Goal: Book appointment/travel/reservation

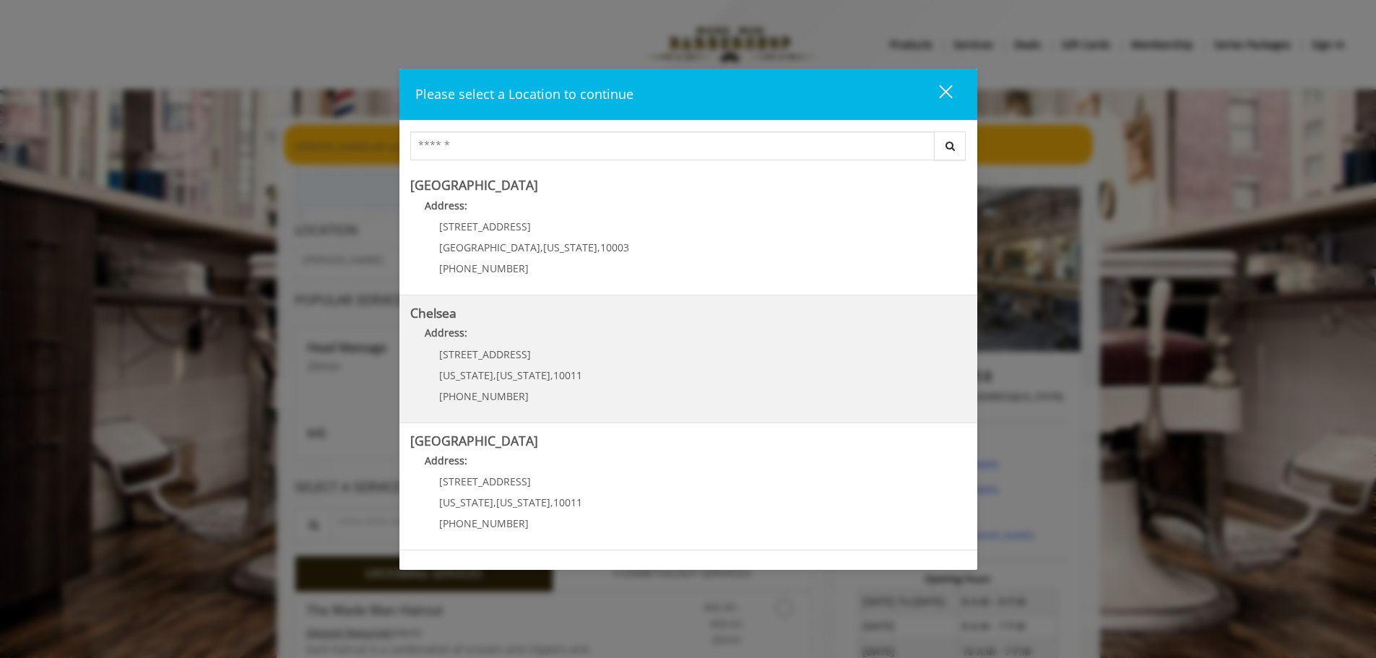
click at [625, 366] on link "Chelsea Address: 169/170 W 23rd St New York , New York , 10011 (917) 639-3902" at bounding box center [688, 358] width 556 height 105
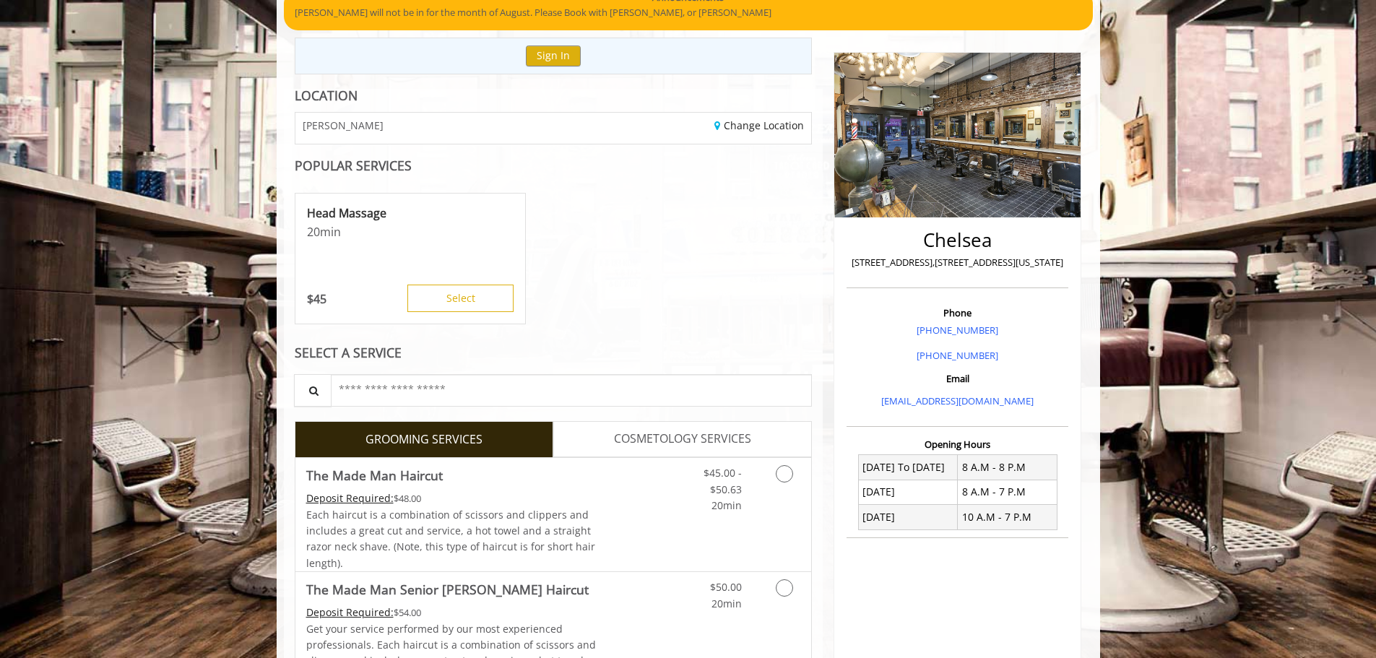
scroll to position [144, 0]
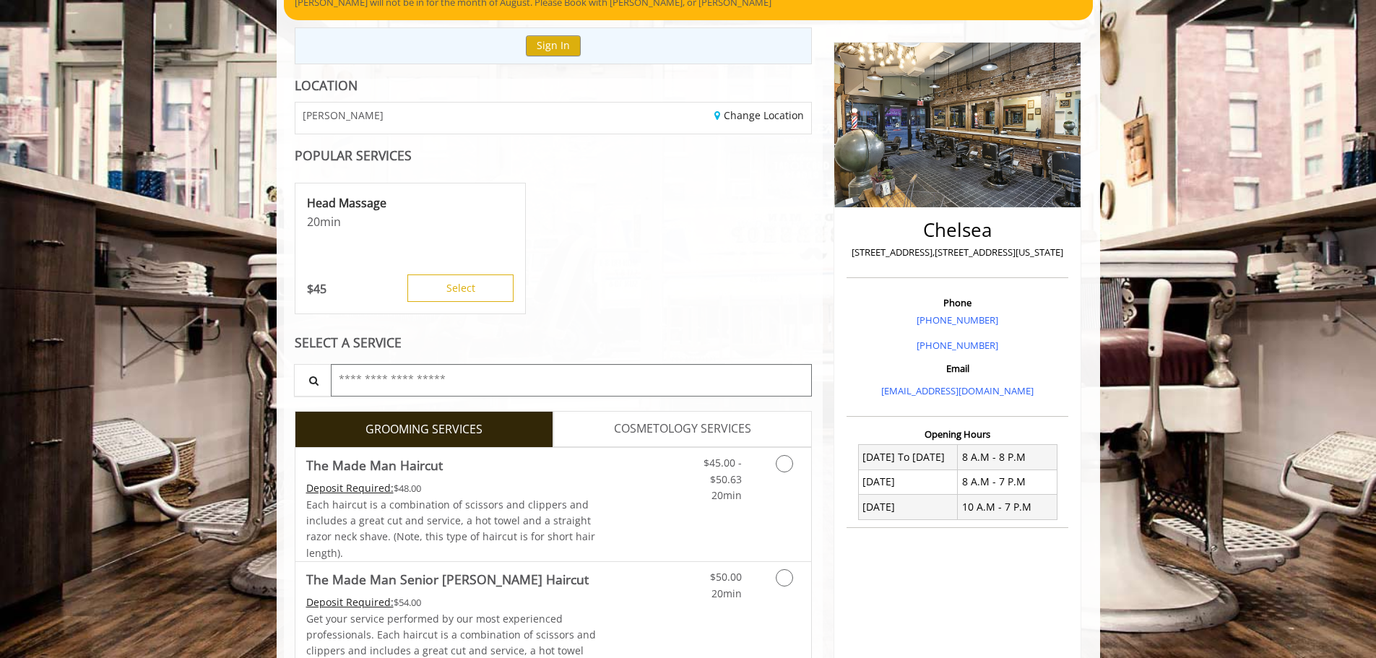
click at [381, 372] on input "text" at bounding box center [572, 380] width 482 height 32
drag, startPoint x: 698, startPoint y: 338, endPoint x: 693, endPoint y: 347, distance: 10.7
click at [698, 338] on div "SELECT A SERVICE" at bounding box center [554, 343] width 518 height 14
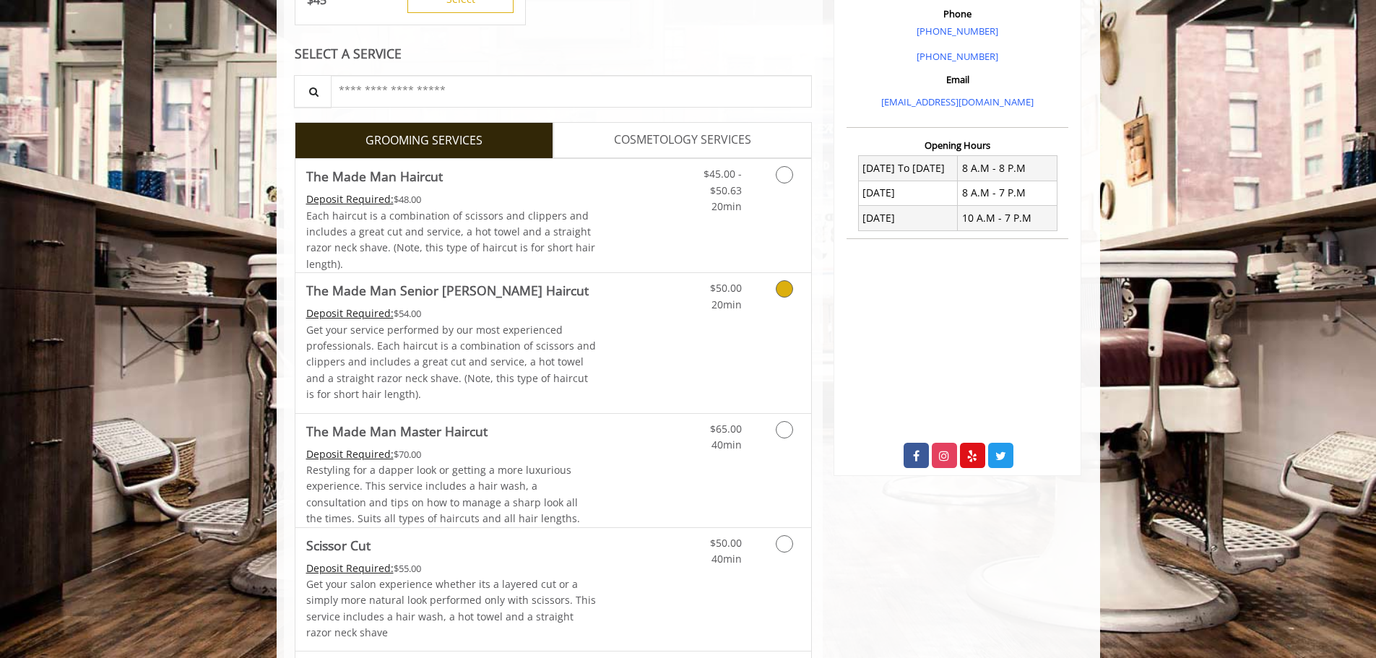
click at [564, 355] on p "Get your service performed by our most experienced professionals. Each haircut …" at bounding box center [451, 362] width 290 height 81
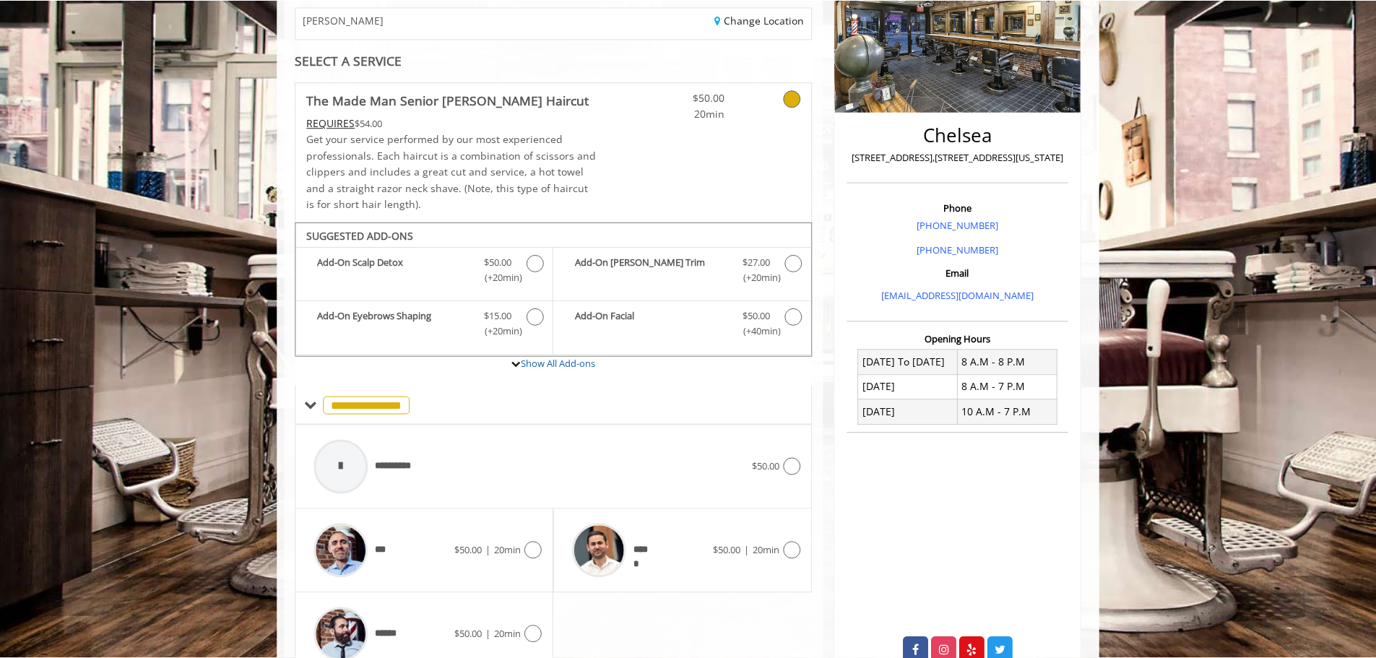
scroll to position [236, 0]
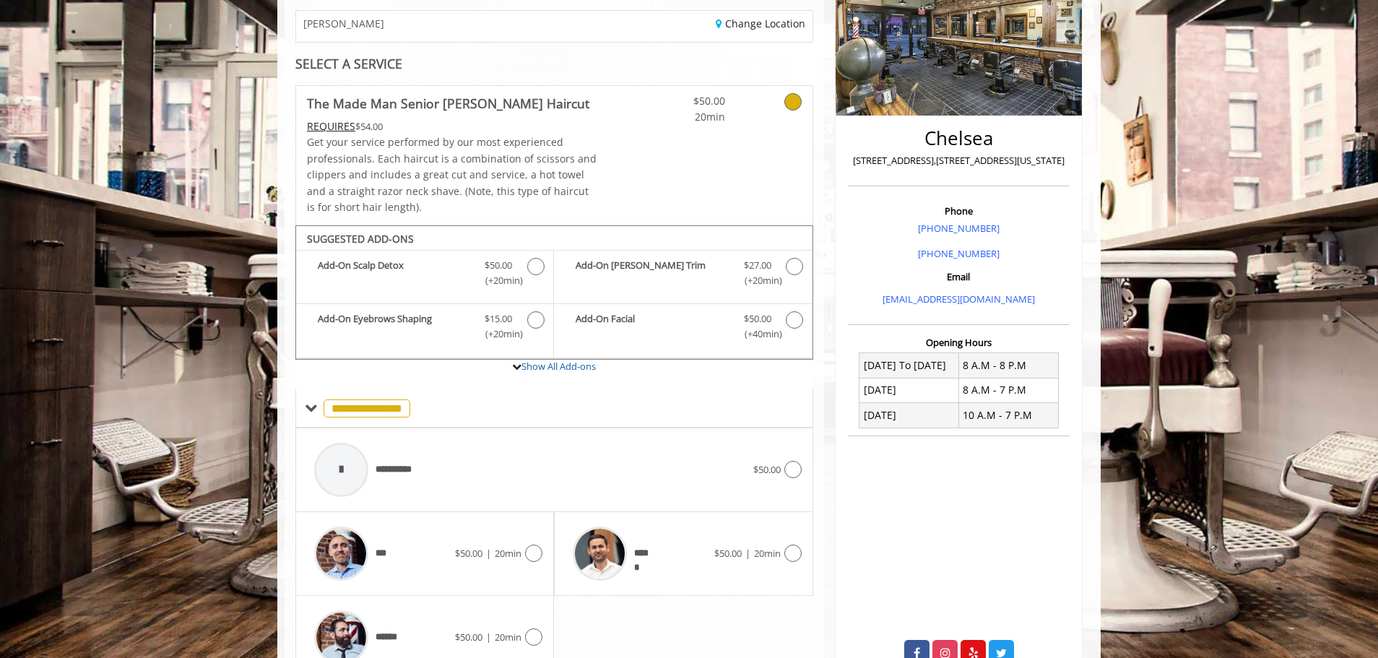
click at [729, 133] on div "$50.00 20min" at bounding box center [726, 155] width 172 height 139
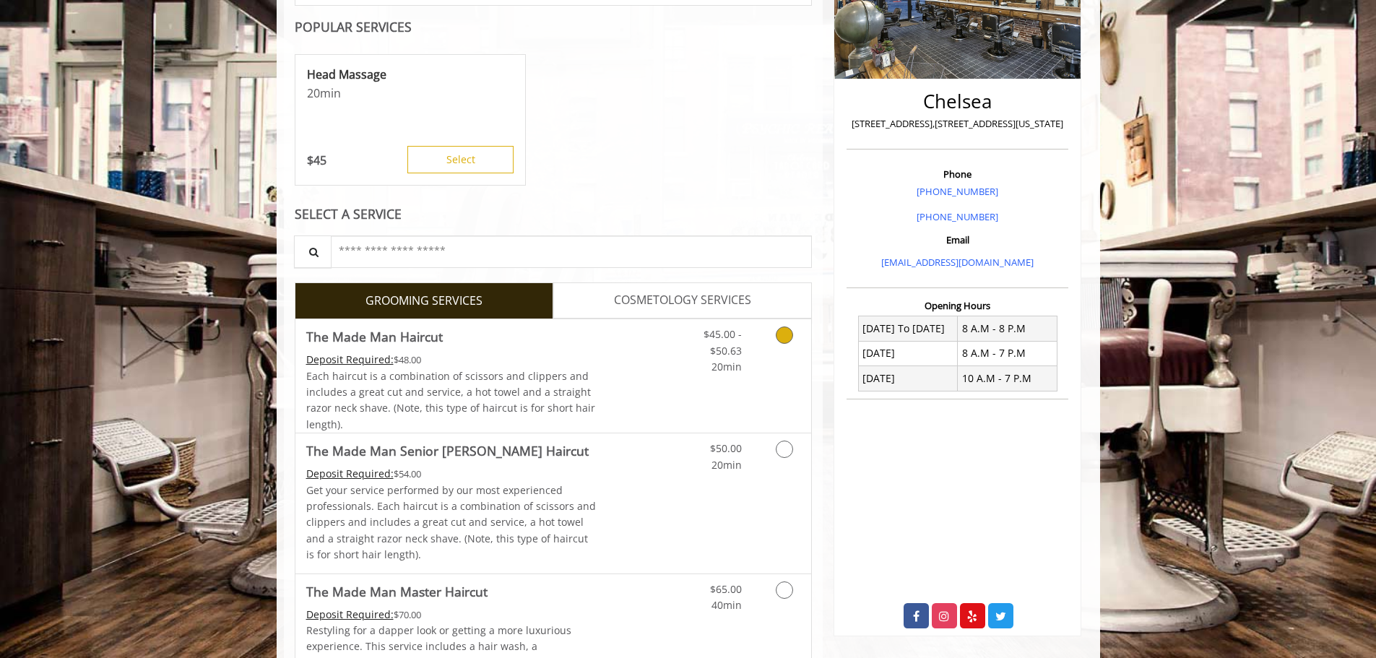
scroll to position [308, 0]
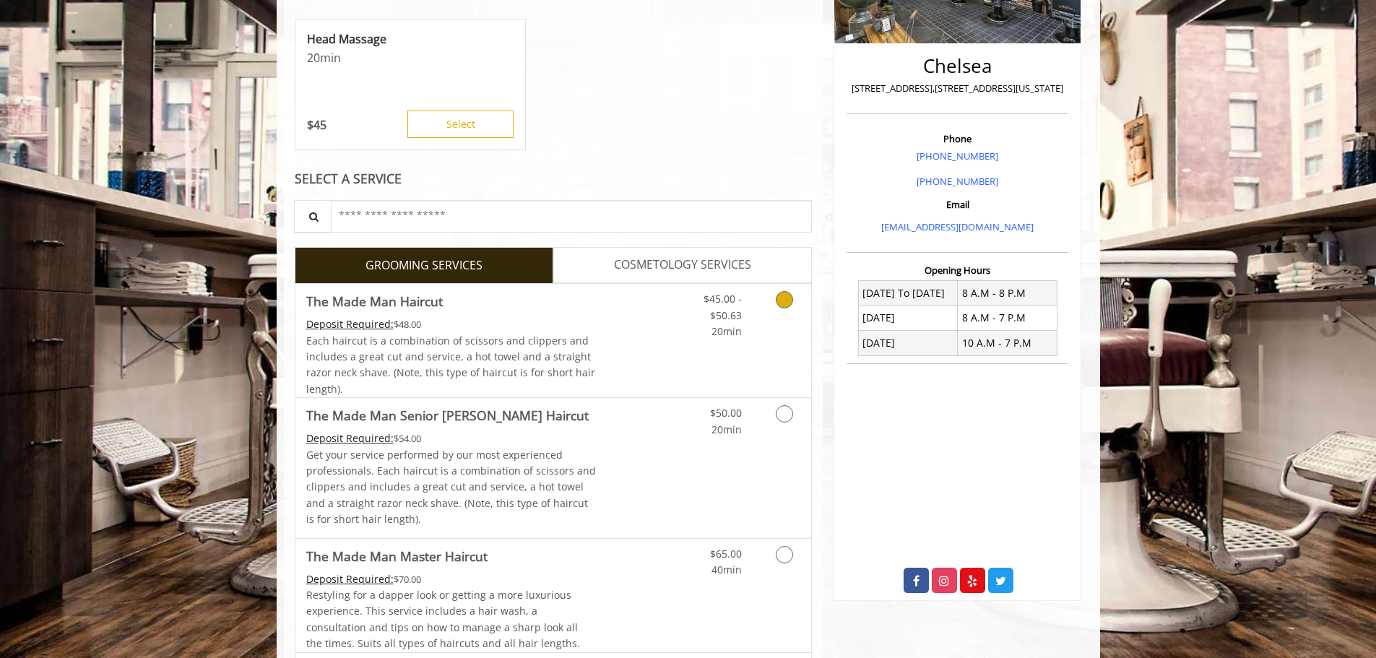
click at [664, 329] on link "Discounted Price" at bounding box center [639, 340] width 86 height 113
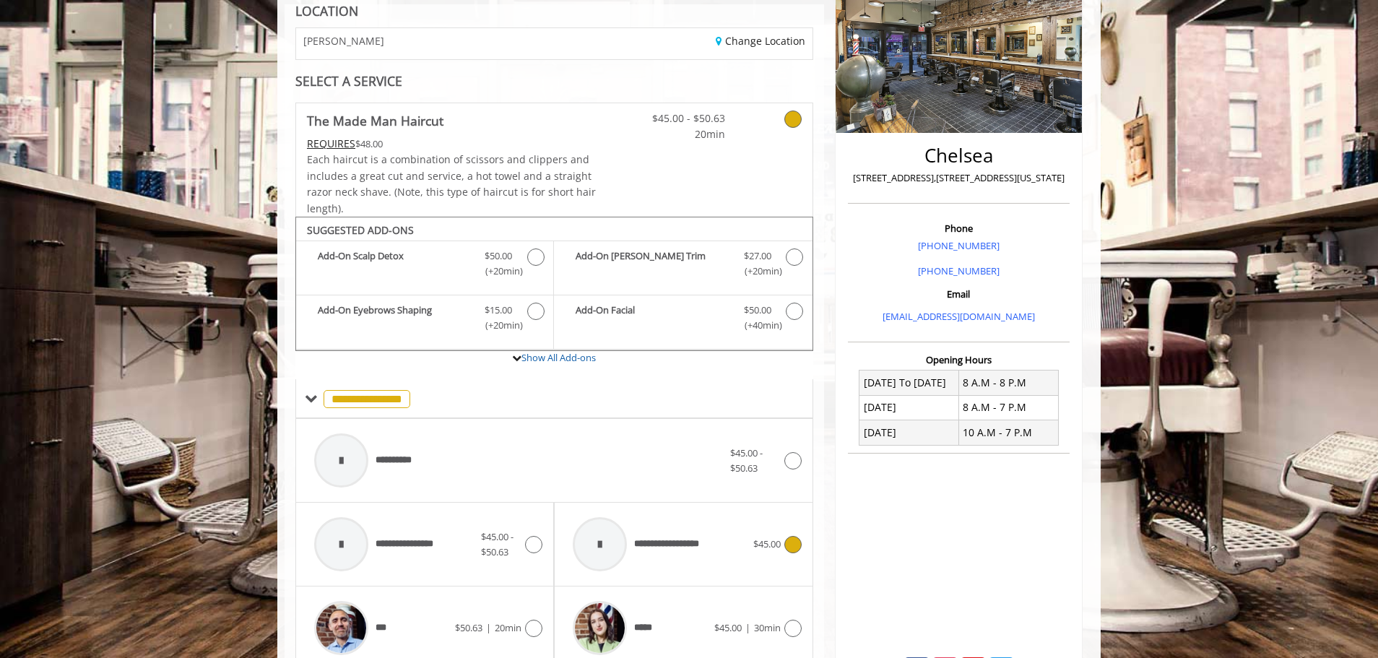
scroll to position [291, 0]
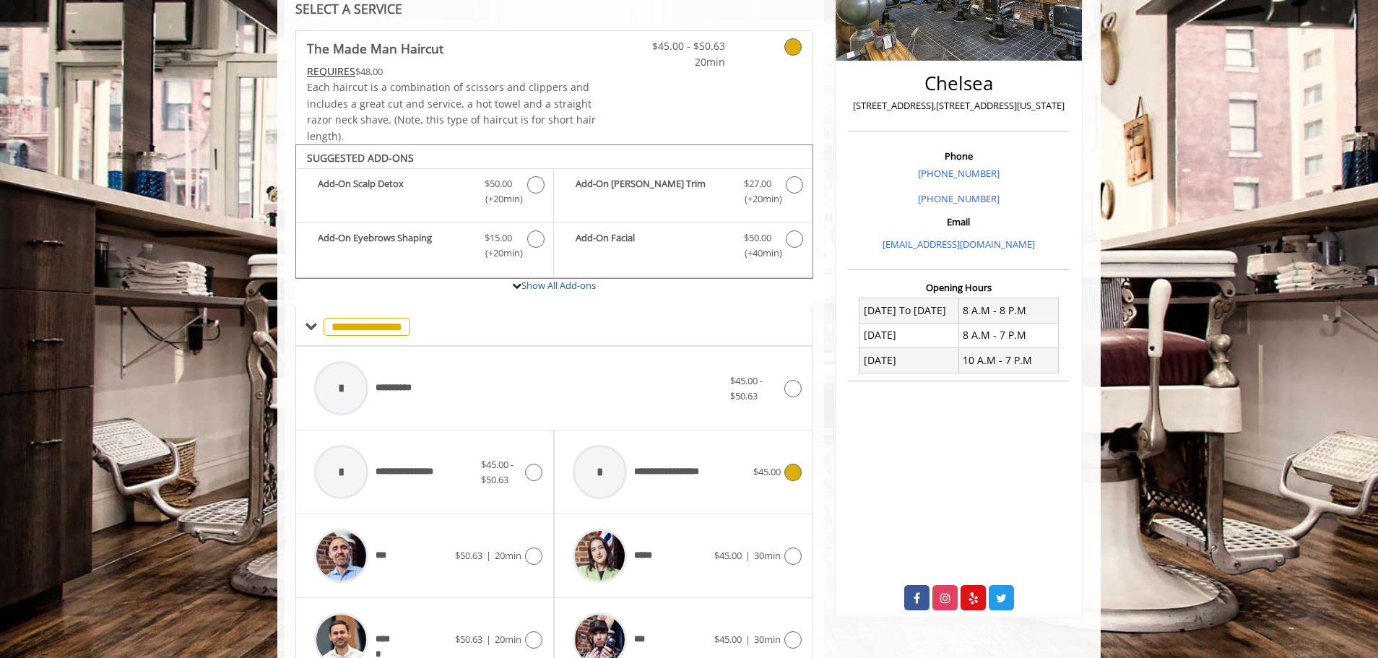
click at [757, 479] on span "$45.00" at bounding box center [766, 471] width 27 height 15
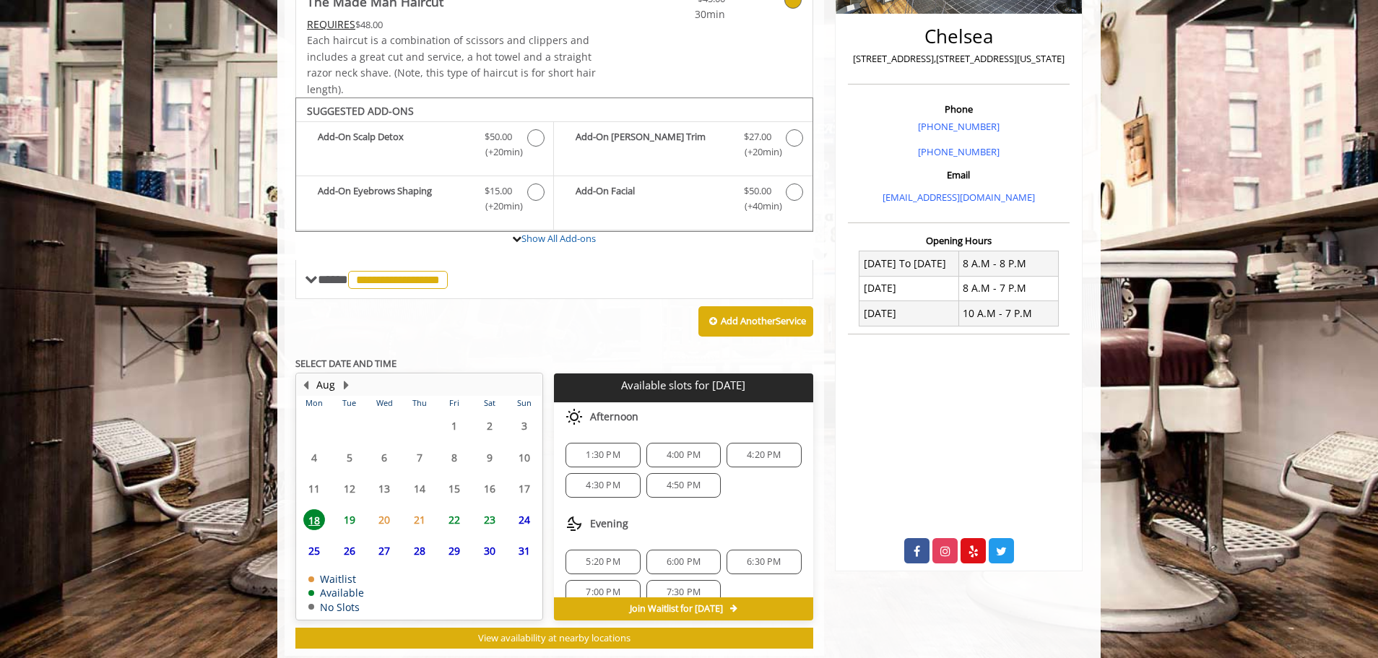
scroll to position [372, 0]
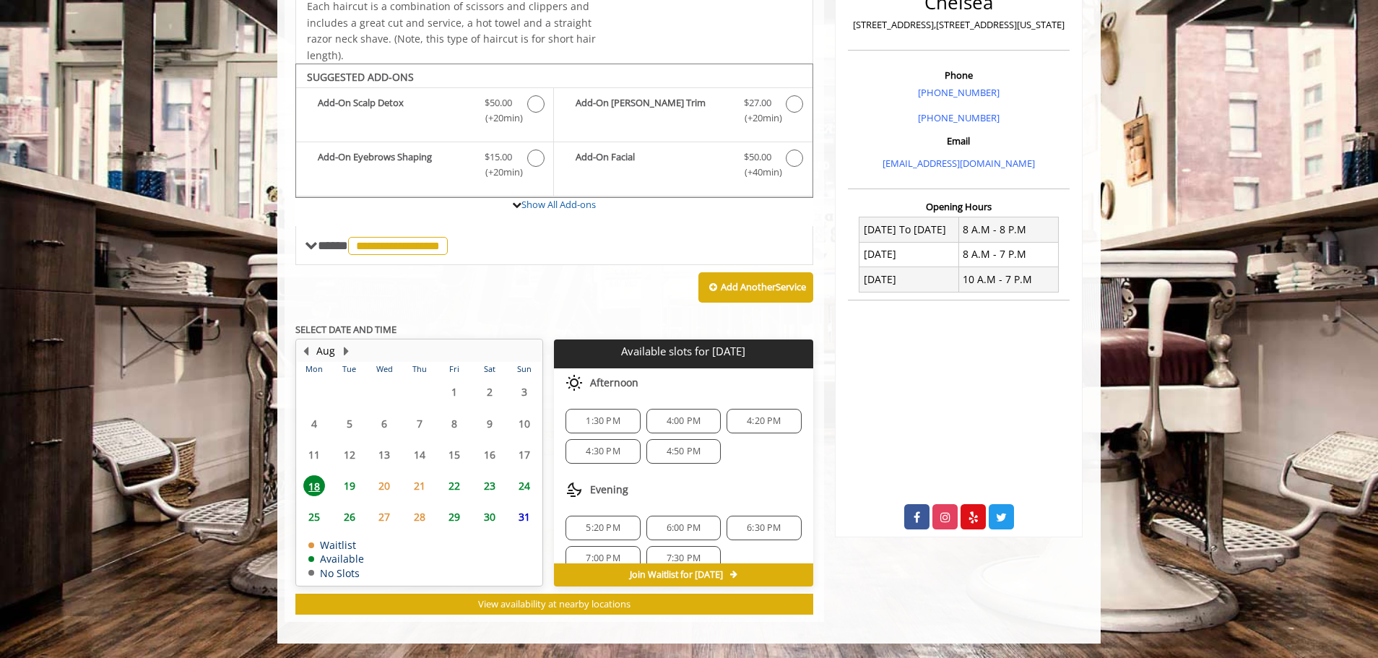
click at [607, 461] on div "4:30 PM" at bounding box center [602, 451] width 74 height 25
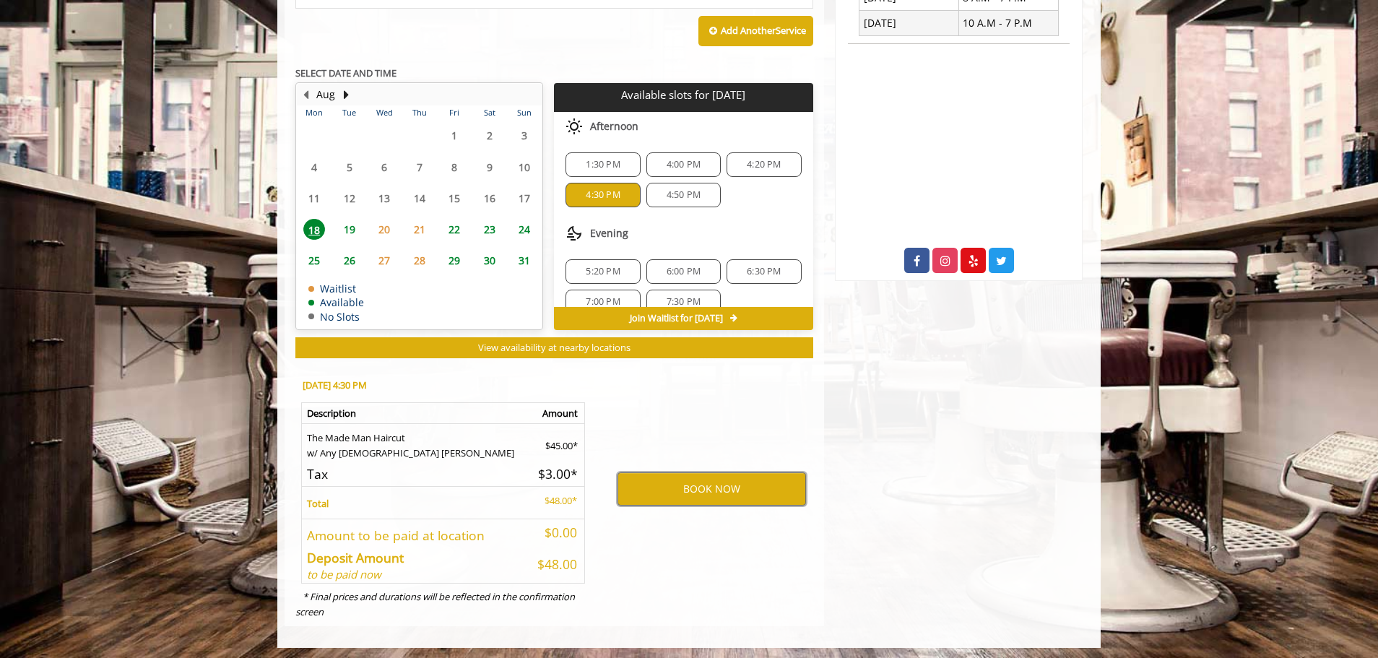
scroll to position [633, 0]
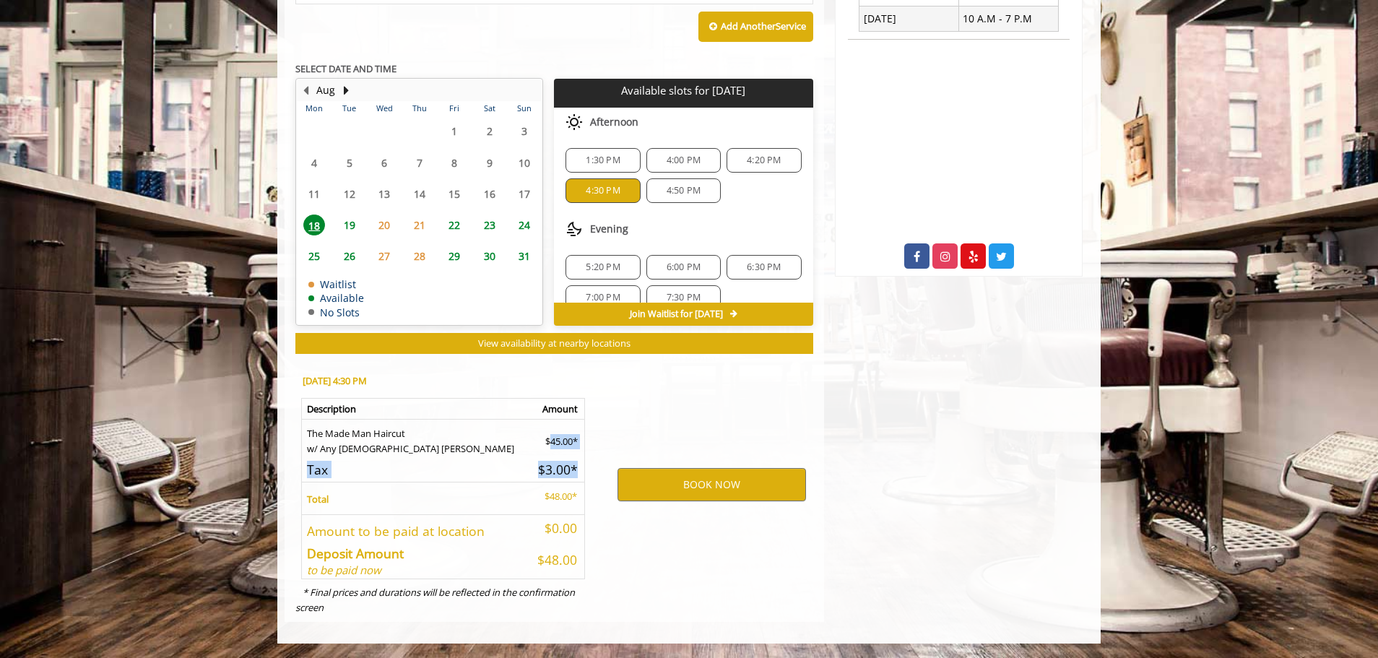
drag, startPoint x: 580, startPoint y: 476, endPoint x: 525, endPoint y: 422, distance: 77.1
click at [525, 422] on table "Description Amount The Made Man Haircut w/ Any Female Barber $45.00* Tax $3.00*…" at bounding box center [443, 488] width 284 height 181
click at [672, 585] on div "BOOK NOW" at bounding box center [711, 484] width 225 height 246
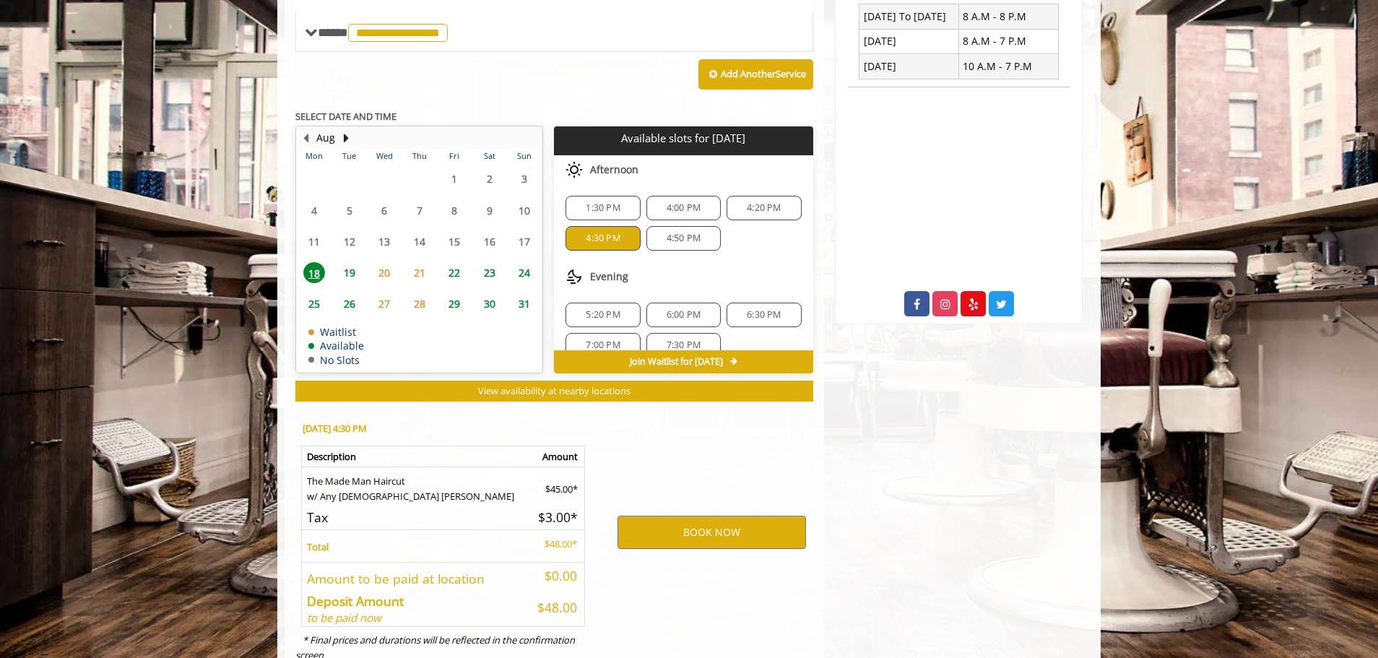
scroll to position [560, 0]
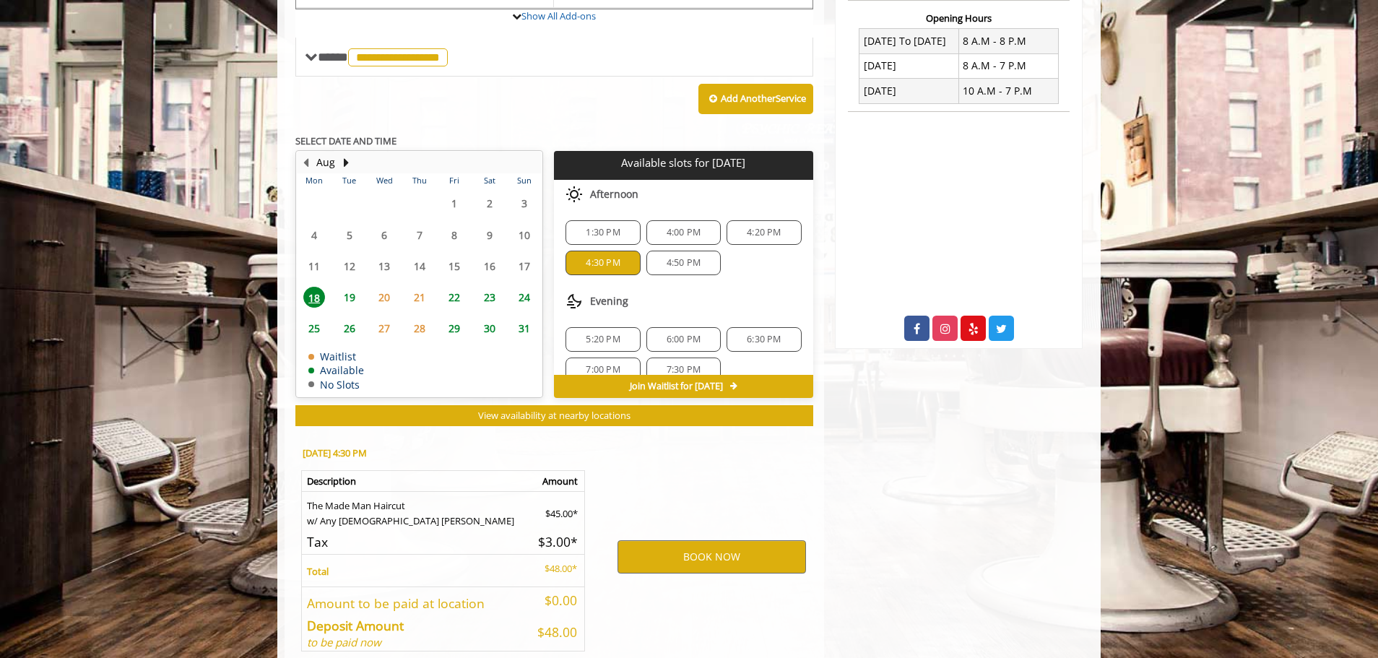
click at [597, 266] on span "4:30 PM" at bounding box center [603, 263] width 34 height 12
click at [616, 239] on div "1:30 PM" at bounding box center [602, 232] width 74 height 25
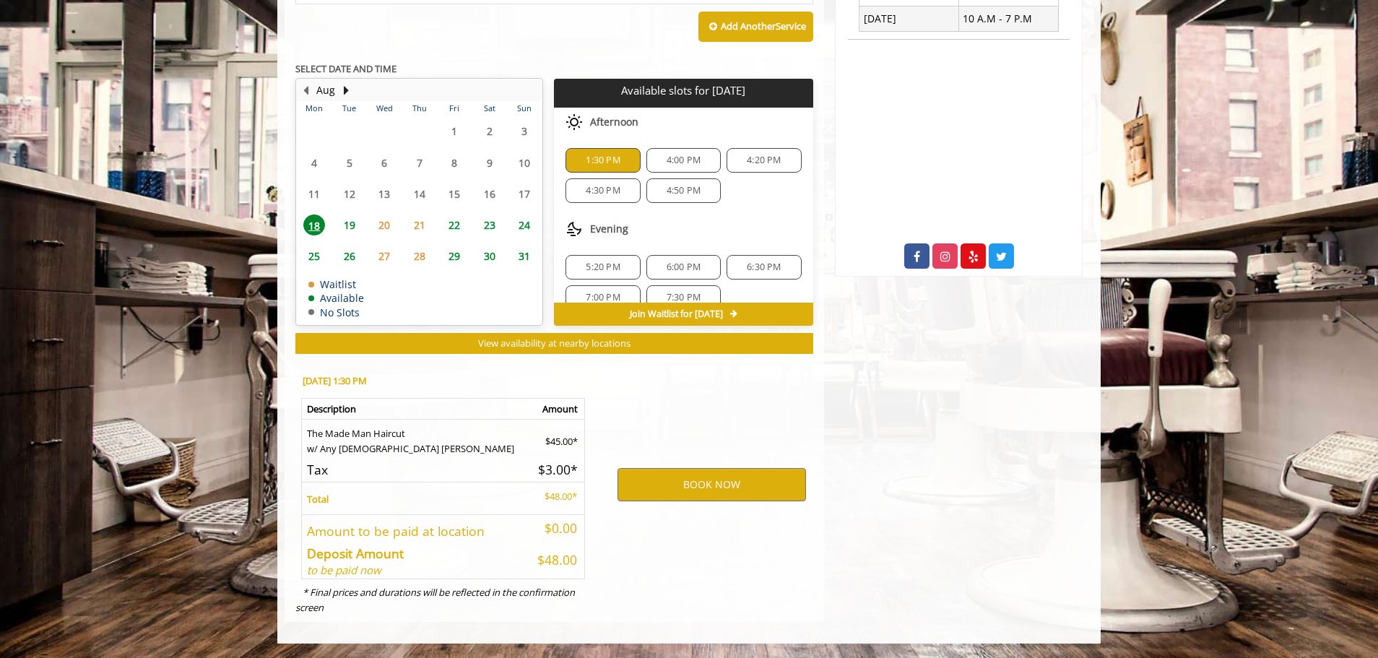
drag, startPoint x: 598, startPoint y: 161, endPoint x: 603, endPoint y: 170, distance: 10.7
click at [598, 160] on span "1:30 PM" at bounding box center [603, 161] width 34 height 12
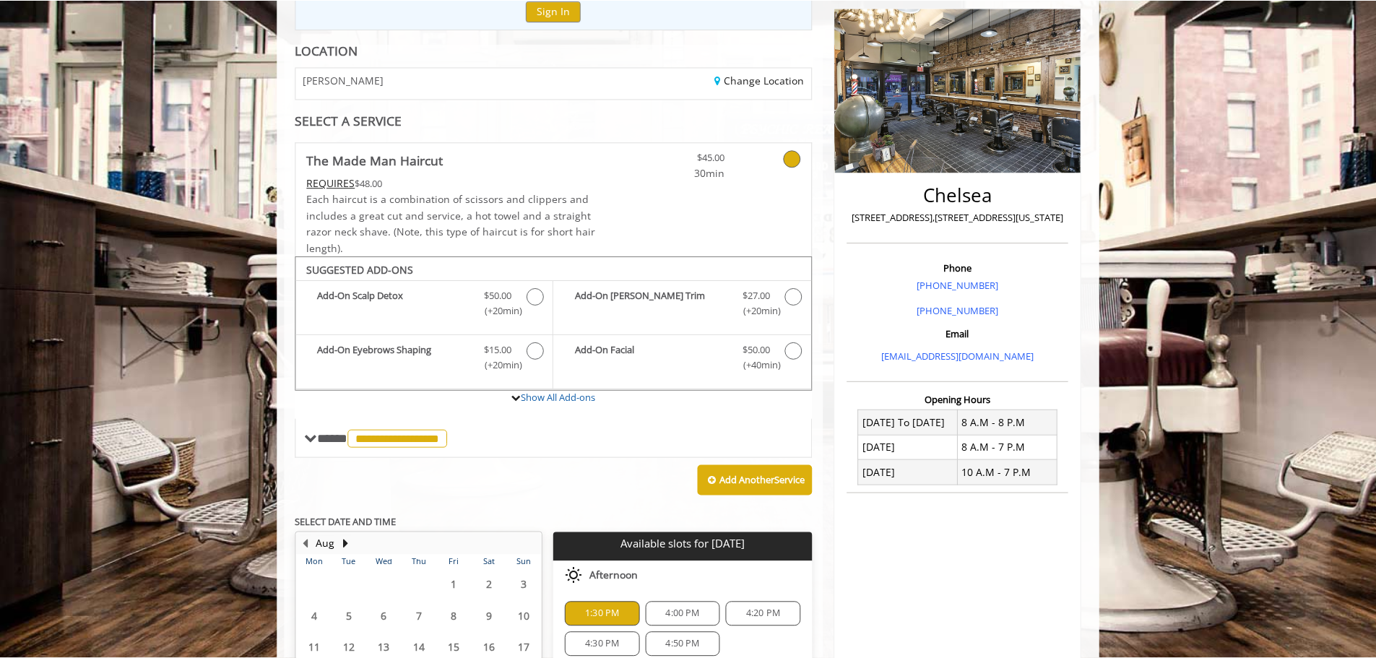
scroll to position [127, 0]
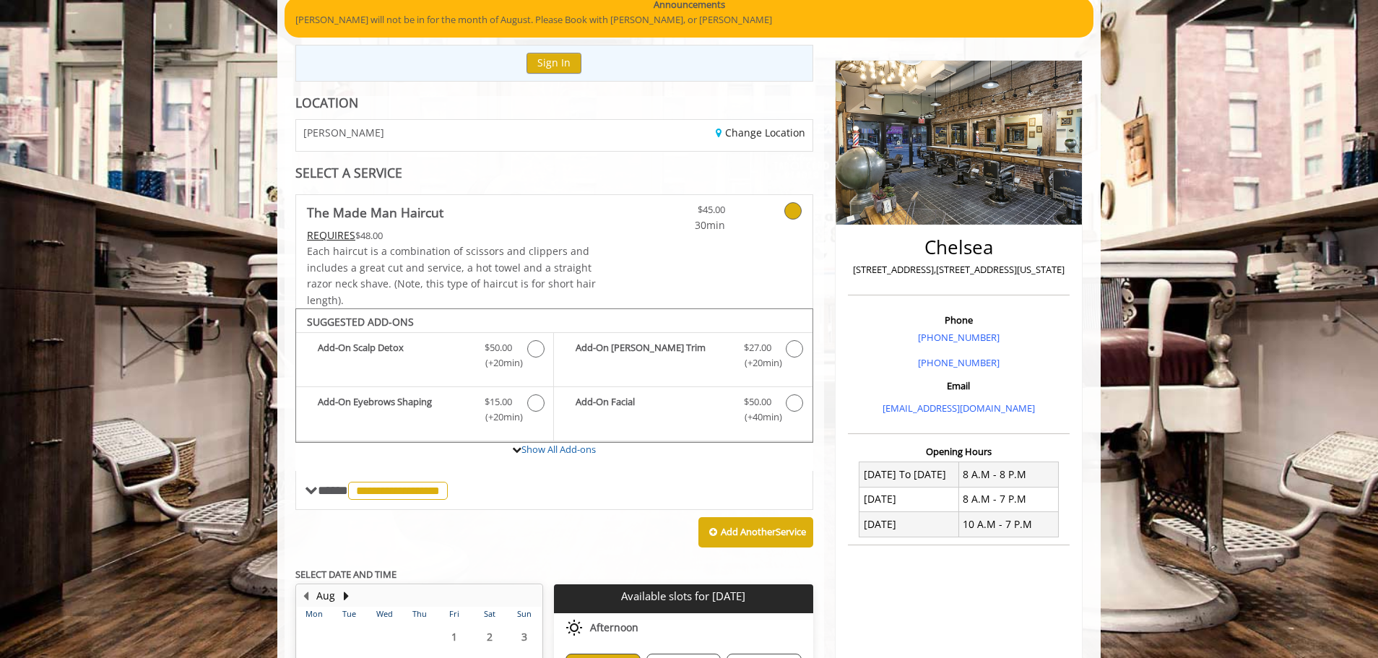
click at [796, 219] on icon at bounding box center [792, 210] width 17 height 17
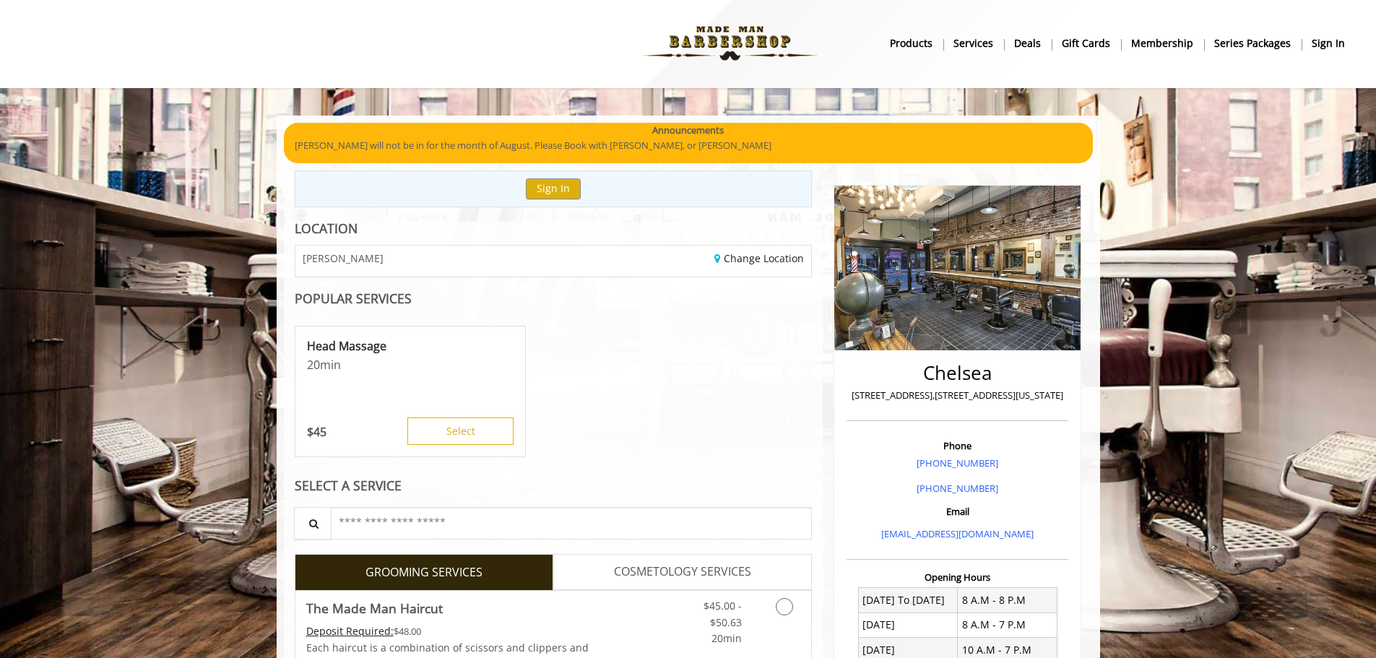
scroll to position [0, 0]
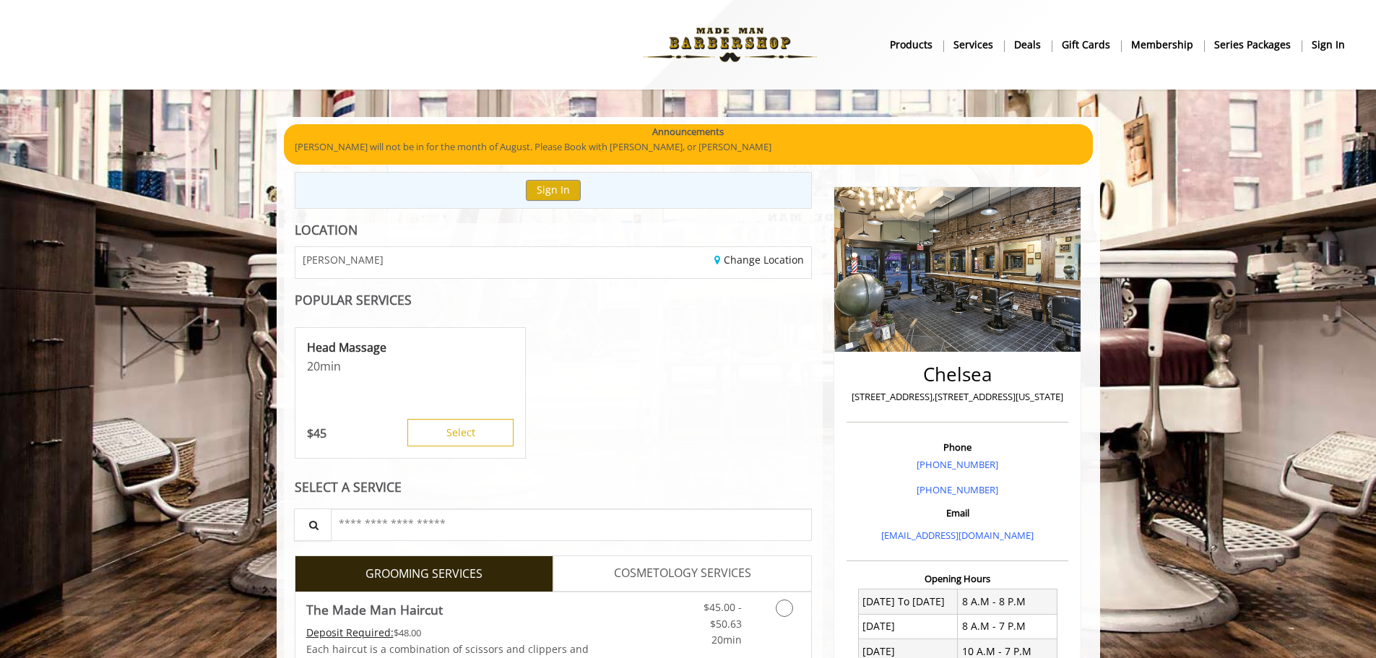
click at [990, 46] on b "Services" at bounding box center [973, 45] width 40 height 16
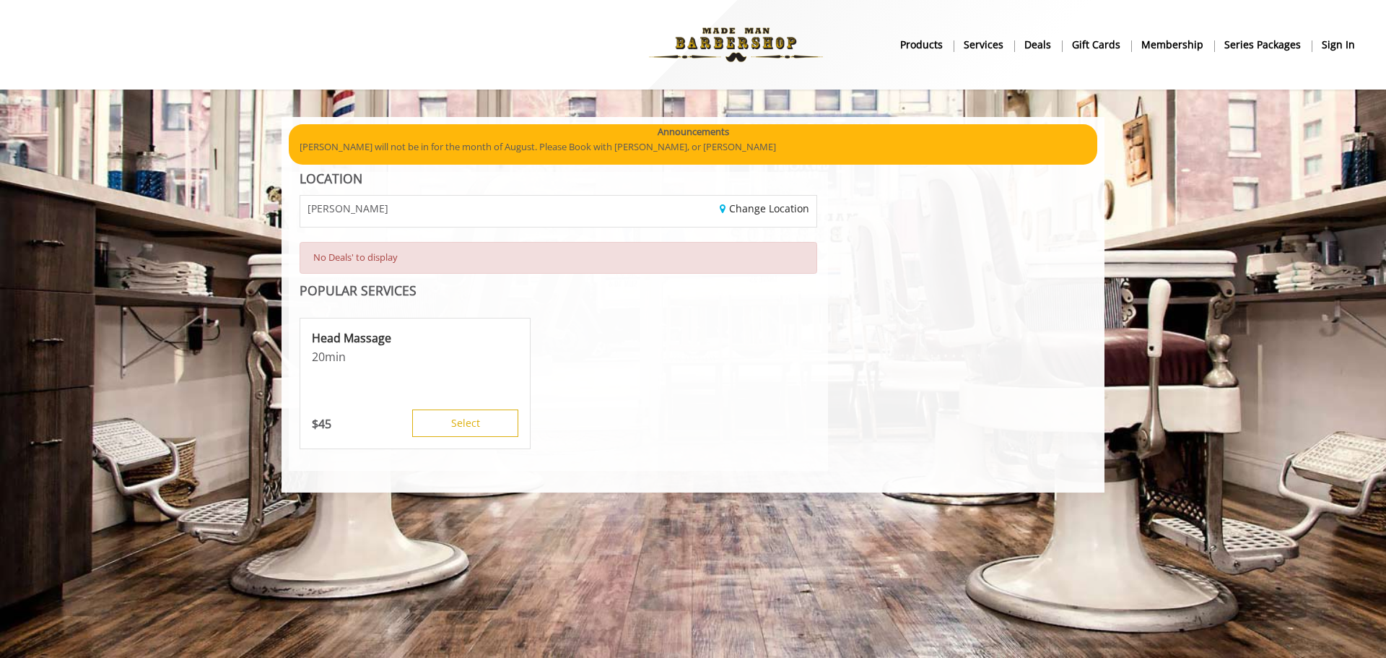
drag, startPoint x: 399, startPoint y: 261, endPoint x: 418, endPoint y: 259, distance: 19.6
click at [418, 259] on div "No Deals' to display" at bounding box center [559, 258] width 518 height 32
click at [604, 212] on div "Change Location" at bounding box center [692, 211] width 269 height 31
click at [755, 214] on link "Change Location" at bounding box center [765, 208] width 90 height 14
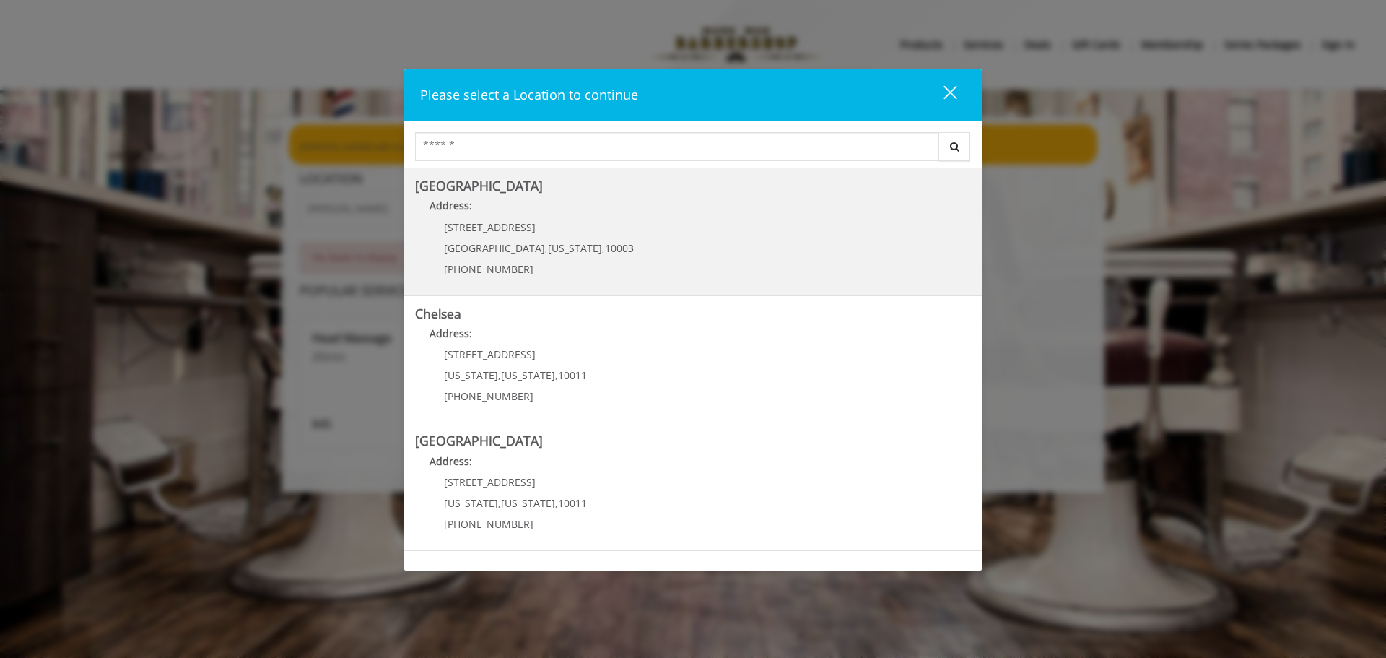
click at [524, 281] on div "60 E 8th St Manhattan , New York , 10003 (212) 598-1840" at bounding box center [528, 253] width 226 height 63
